Goal: Book appointment/travel/reservation

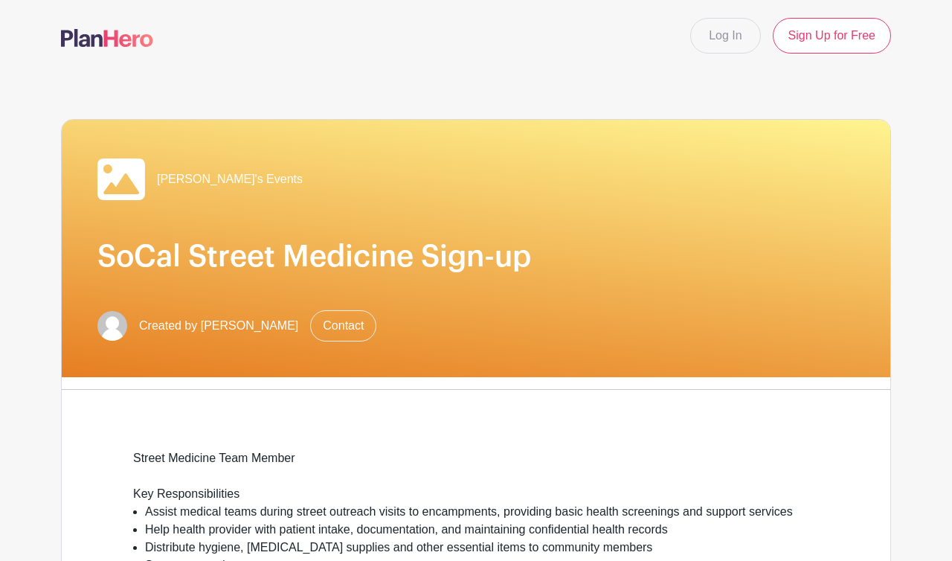
scroll to position [643, 0]
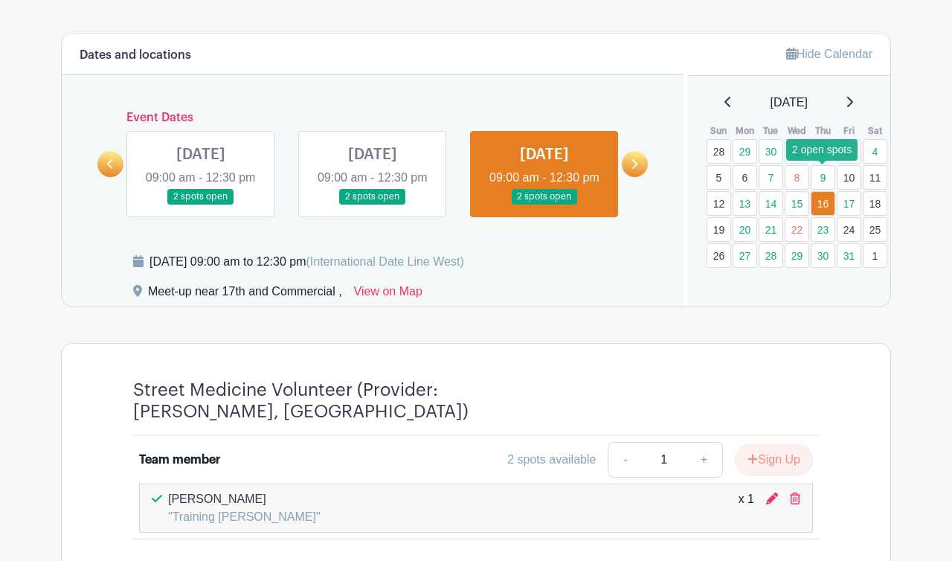
click at [821, 181] on link "9" at bounding box center [822, 177] width 25 height 25
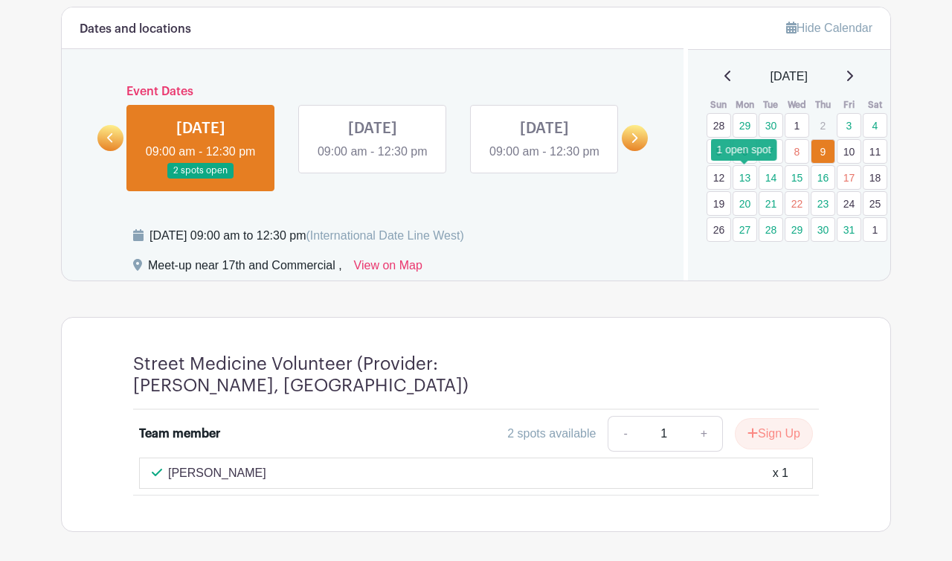
scroll to position [674, 0]
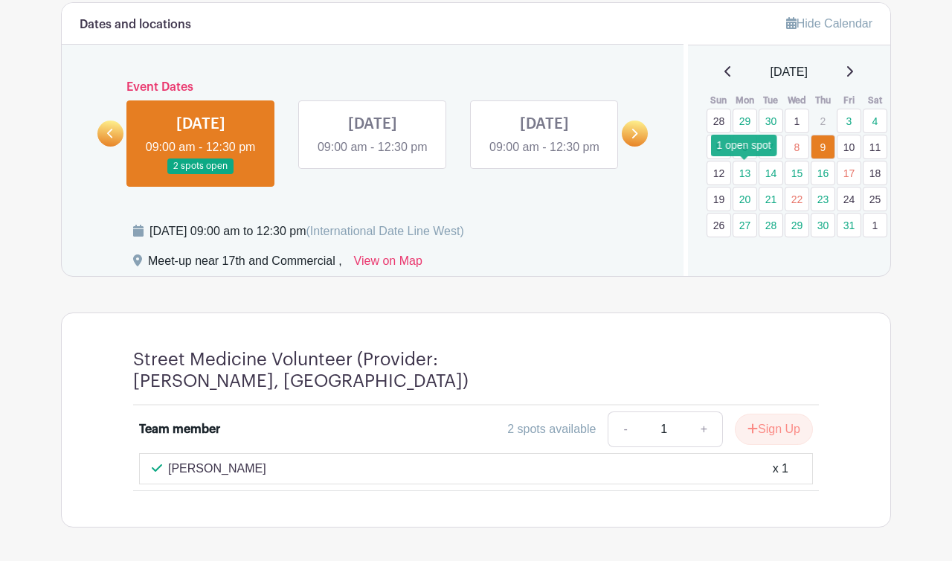
click at [747, 173] on link "13" at bounding box center [744, 173] width 25 height 25
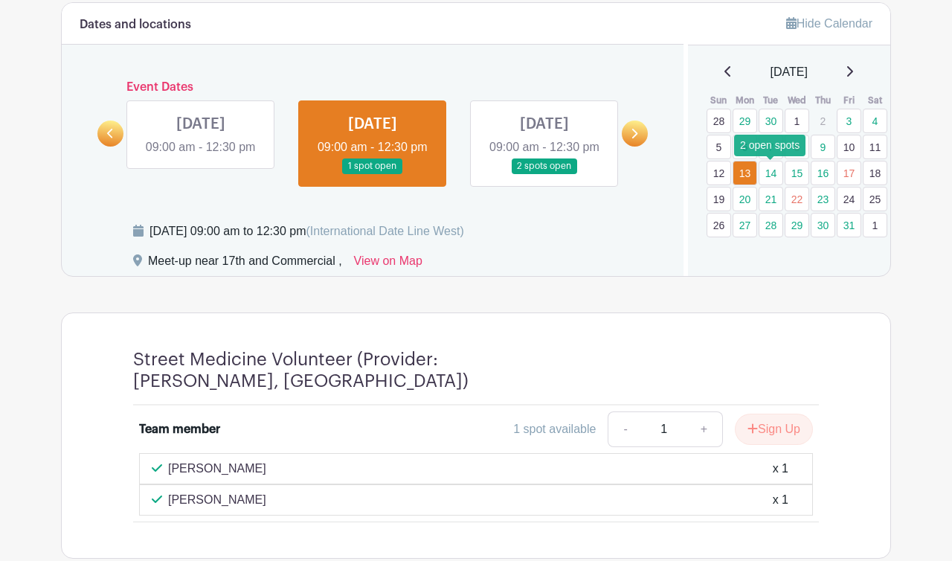
click at [773, 170] on link "14" at bounding box center [770, 173] width 25 height 25
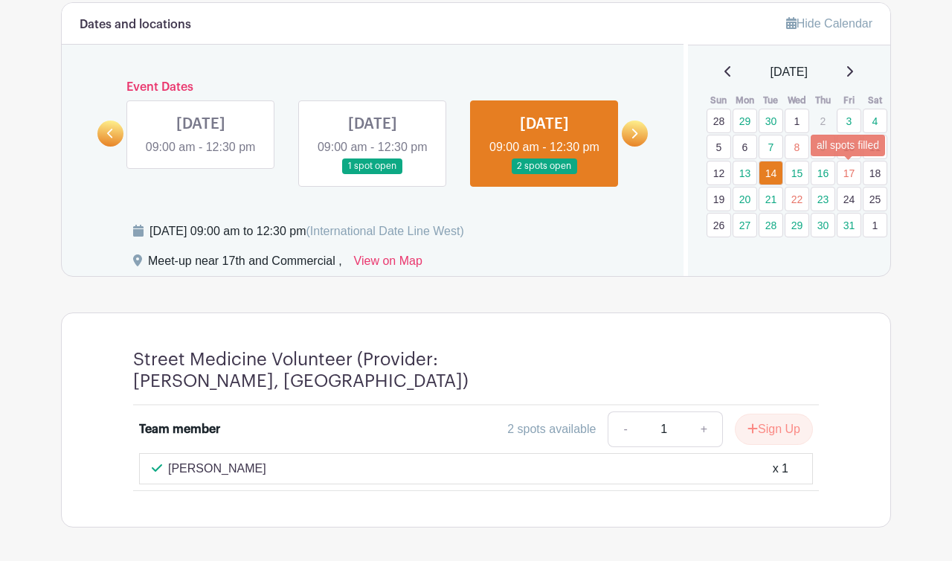
click at [849, 168] on link "17" at bounding box center [848, 173] width 25 height 25
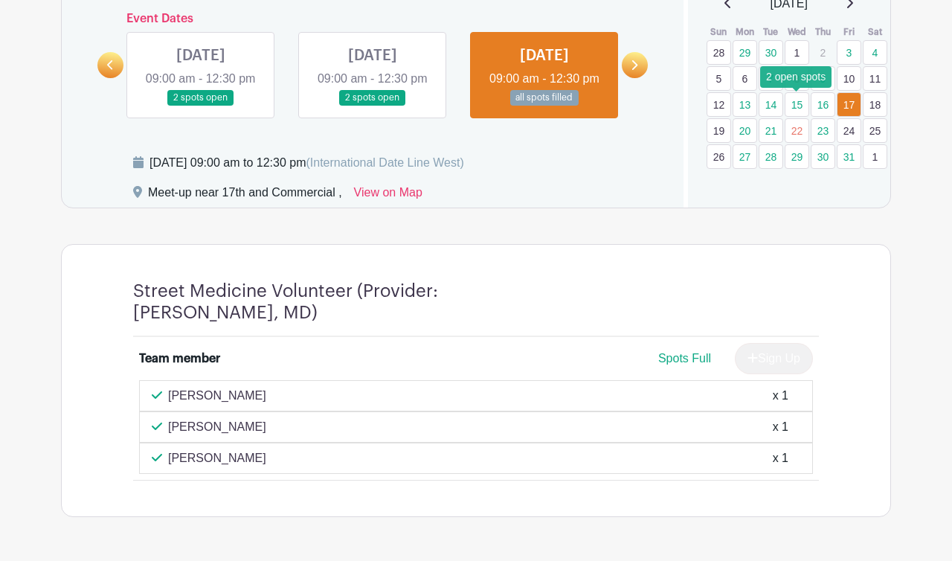
scroll to position [743, 0]
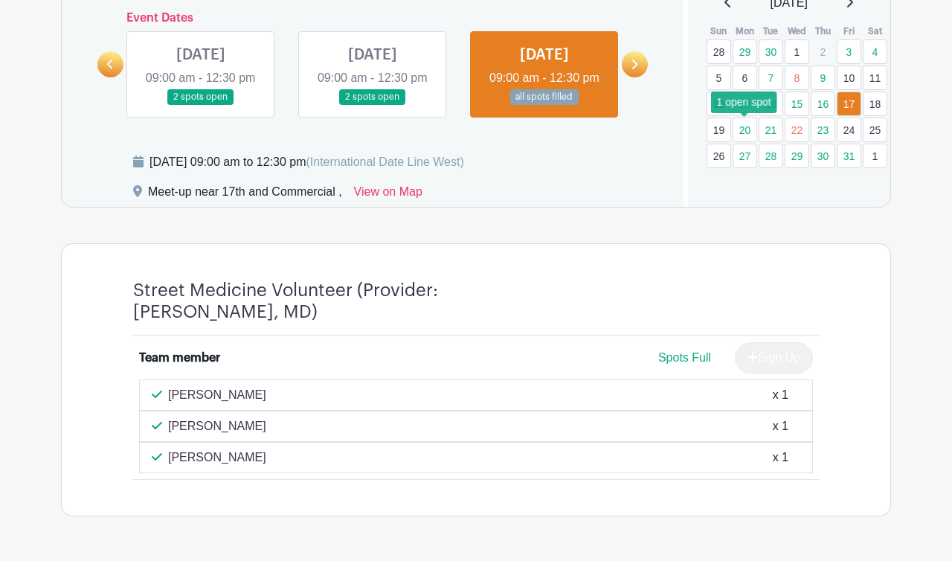
click at [752, 132] on link "20" at bounding box center [744, 129] width 25 height 25
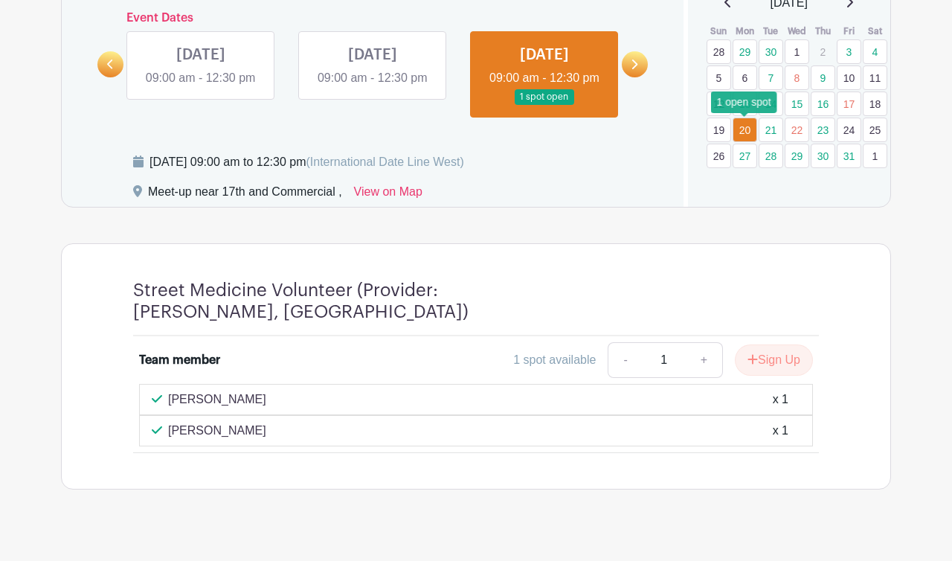
scroll to position [746, 0]
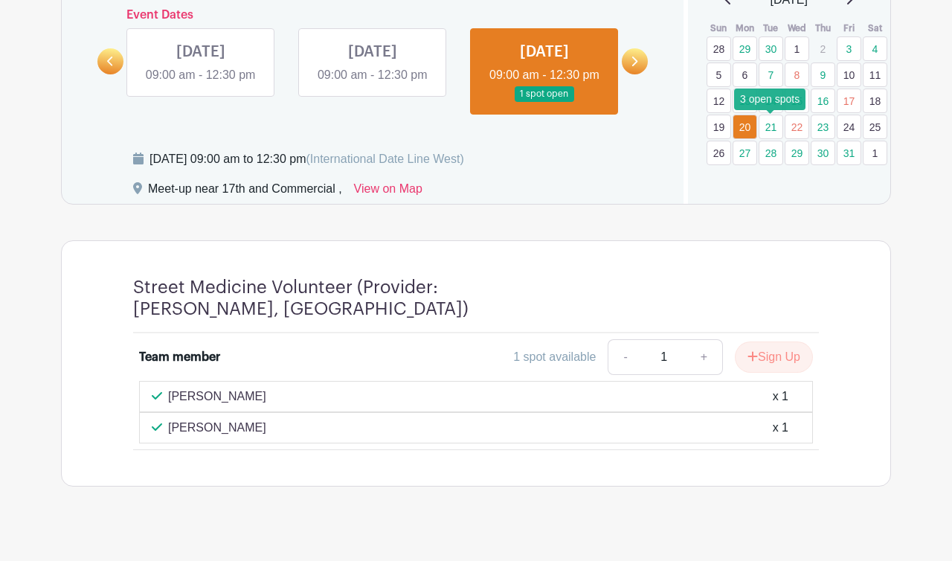
click at [770, 124] on link "21" at bounding box center [770, 127] width 25 height 25
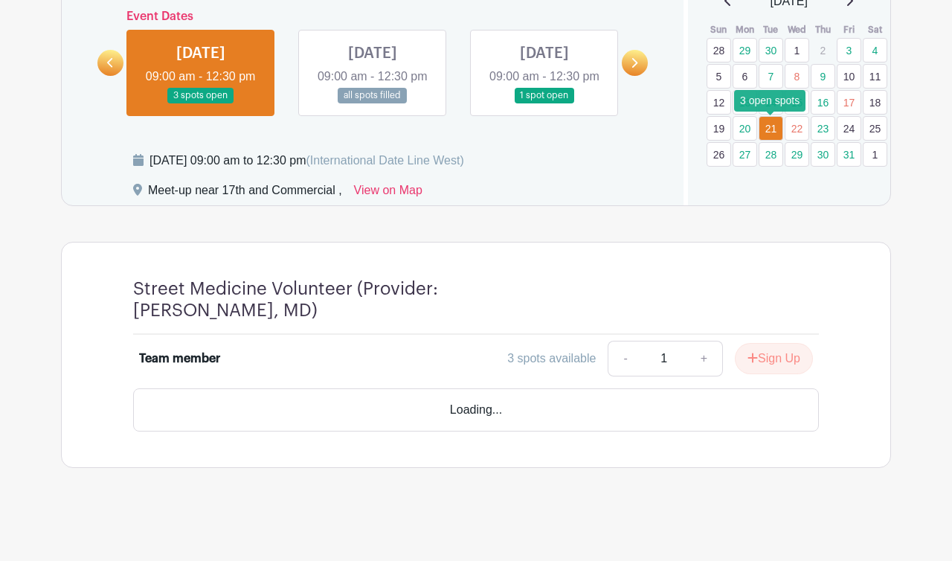
scroll to position [724, 0]
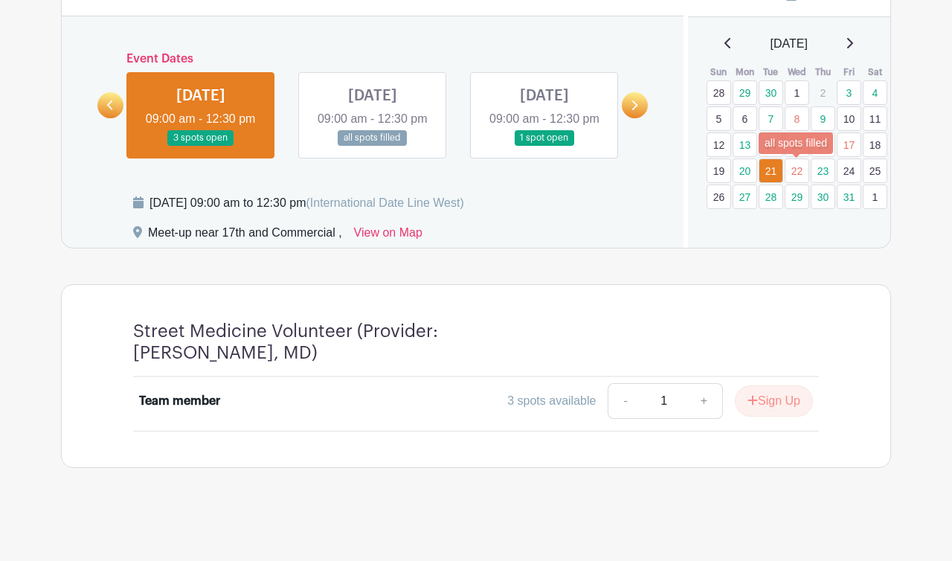
click at [799, 158] on link "22" at bounding box center [796, 170] width 25 height 25
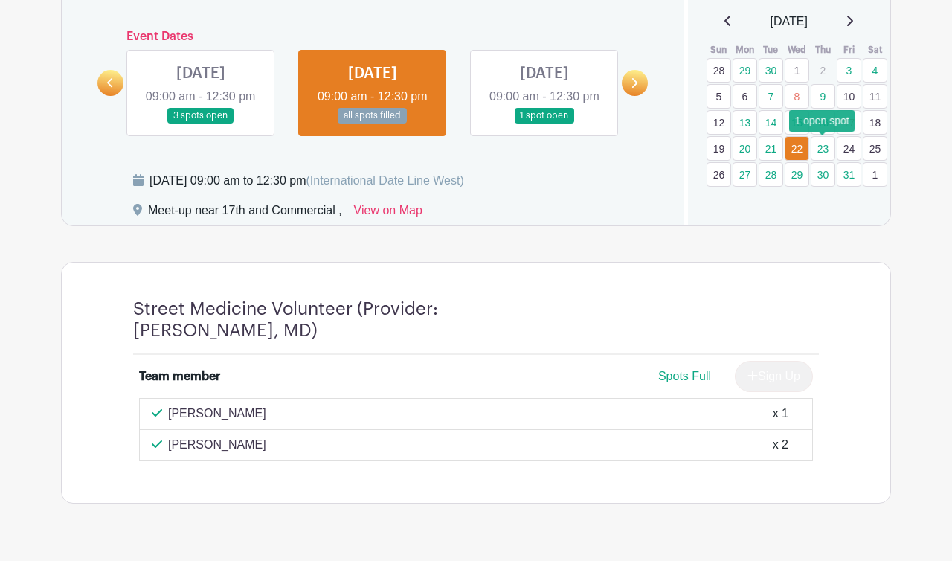
click at [824, 146] on link "23" at bounding box center [822, 148] width 25 height 25
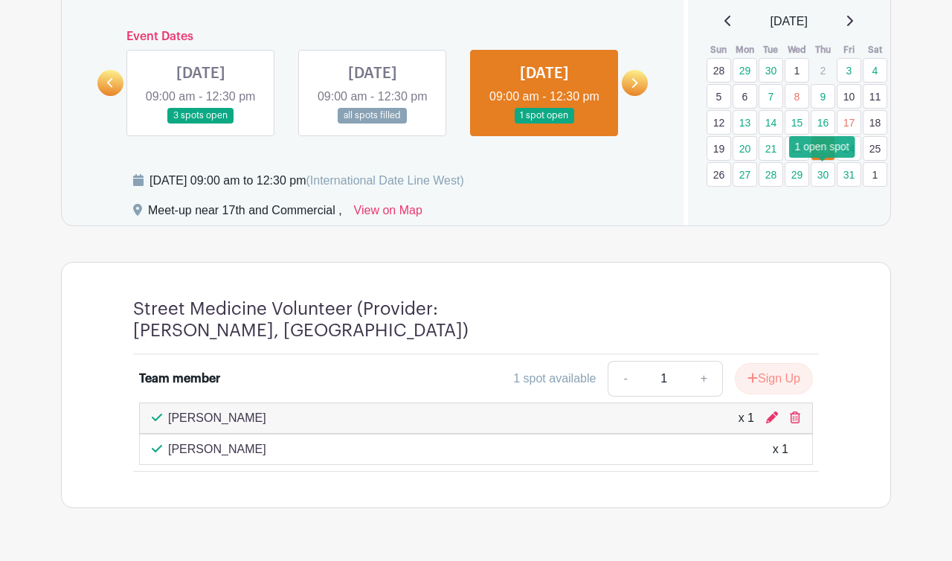
click at [824, 173] on link "30" at bounding box center [822, 174] width 25 height 25
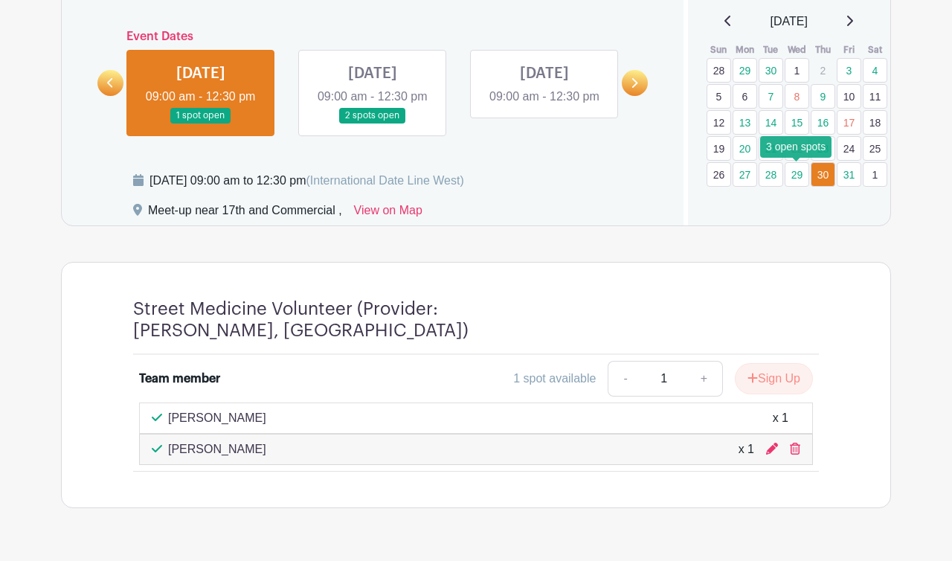
click at [805, 173] on link "29" at bounding box center [796, 174] width 25 height 25
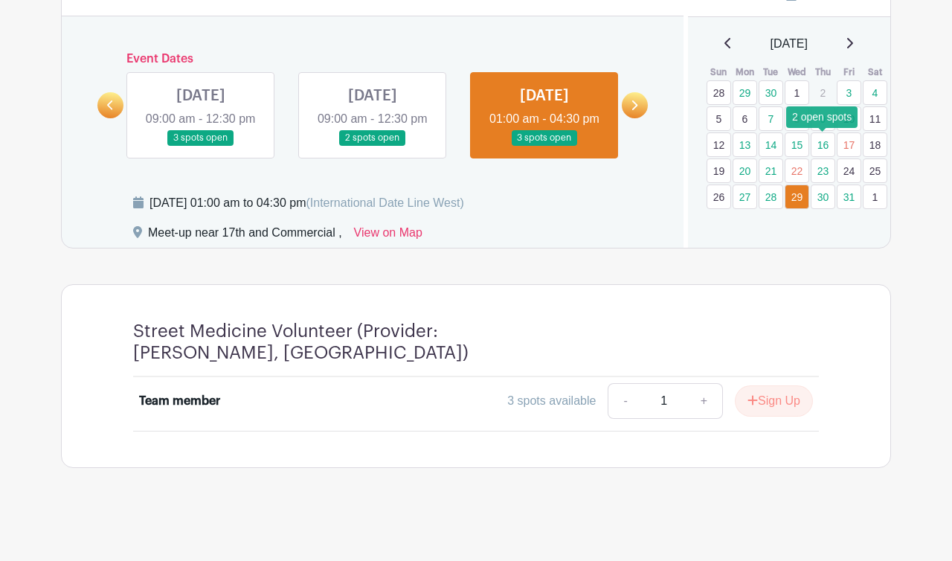
click at [827, 132] on link "16" at bounding box center [822, 144] width 25 height 25
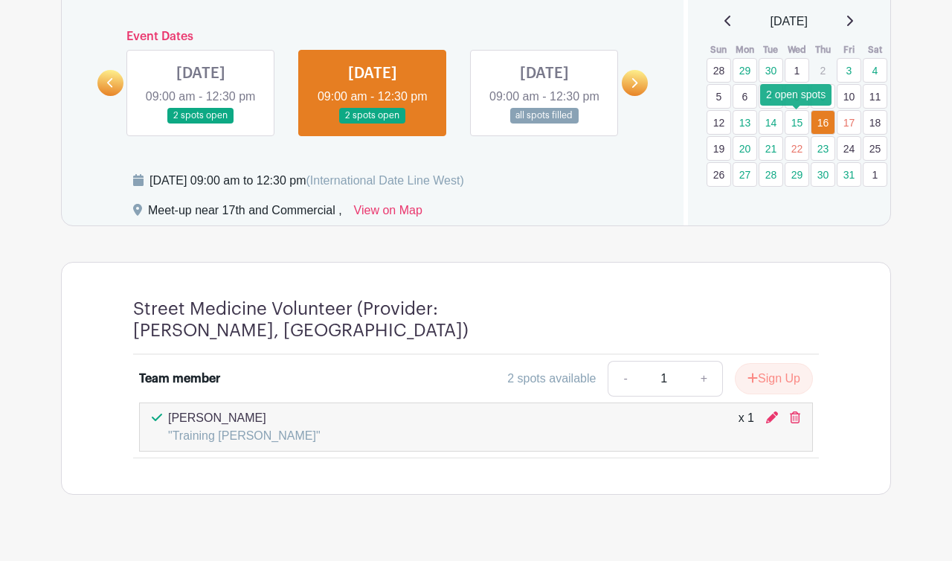
click at [803, 124] on link "15" at bounding box center [796, 122] width 25 height 25
